Goal: Obtain resource: Obtain resource

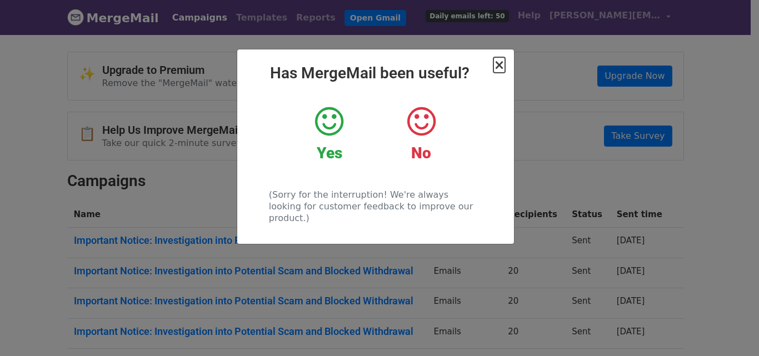
click at [502, 65] on span "×" at bounding box center [499, 65] width 11 height 16
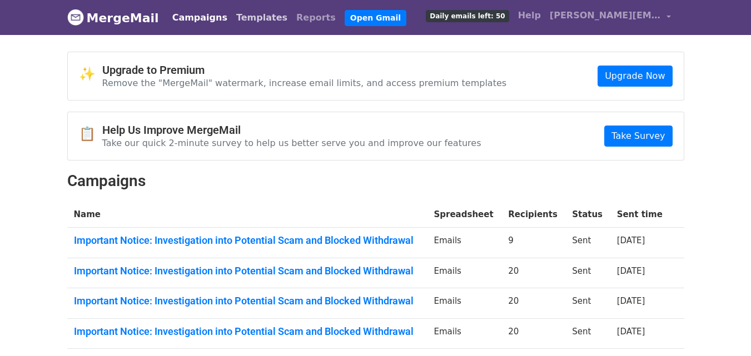
click at [241, 21] on link "Templates" at bounding box center [262, 18] width 60 height 22
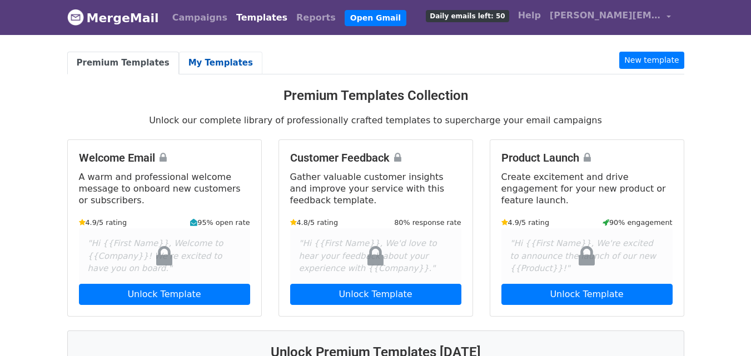
click at [216, 63] on link "My Templates" at bounding box center [220, 63] width 83 height 23
